Goal: Complete application form

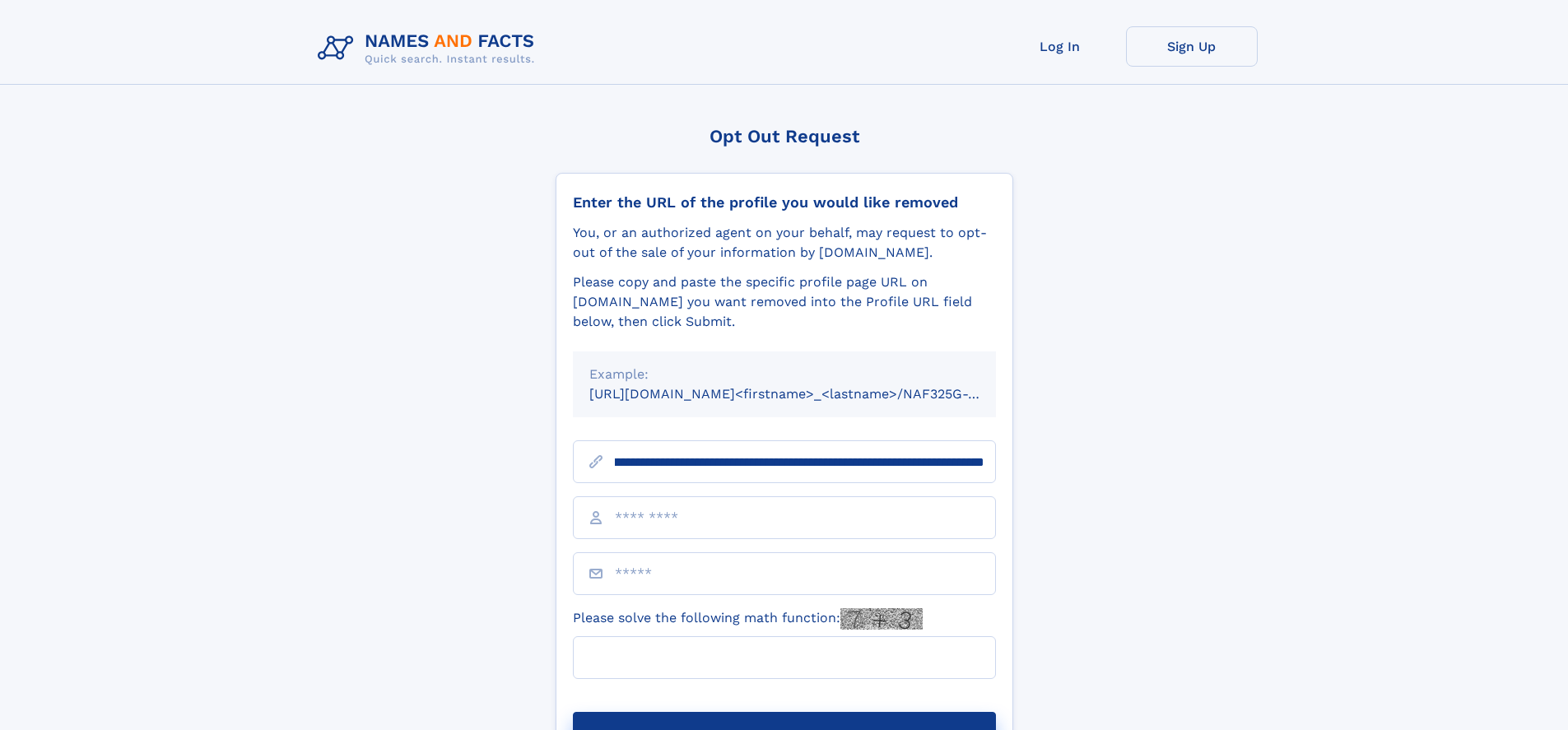
scroll to position [0, 189]
type input "**********"
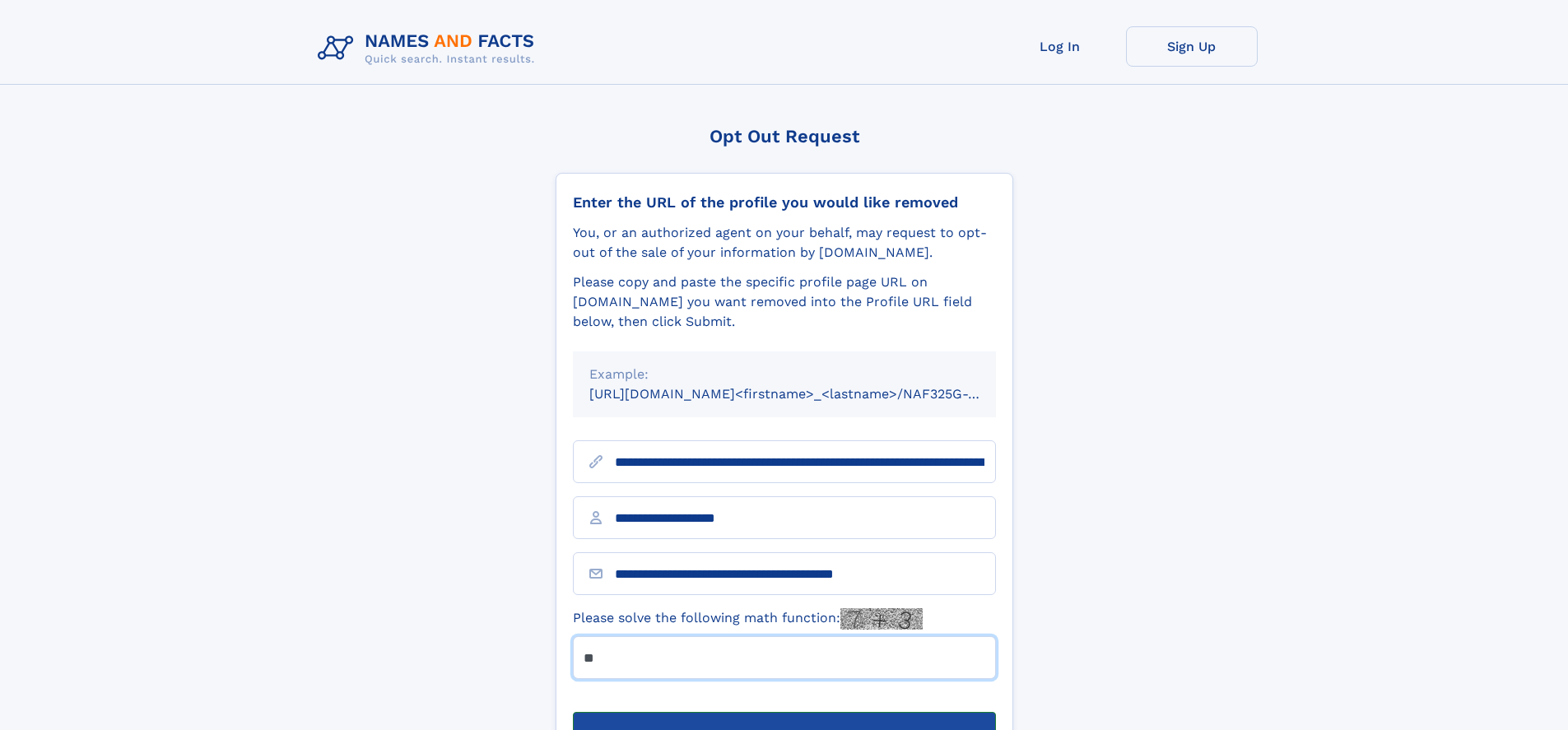
type input "**"
click at [784, 712] on button "Submit Opt Out Request" at bounding box center [785, 738] width 423 height 53
